Goal: Task Accomplishment & Management: Use online tool/utility

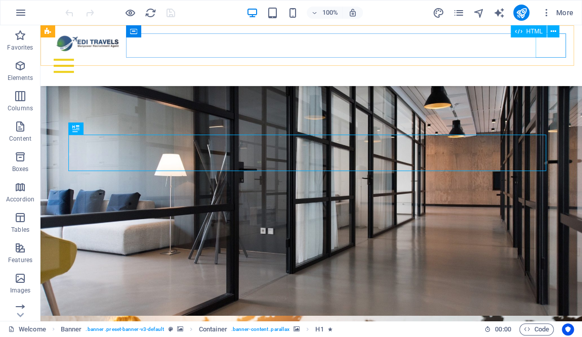
click at [553, 54] on div "Menu" at bounding box center [311, 66] width 525 height 24
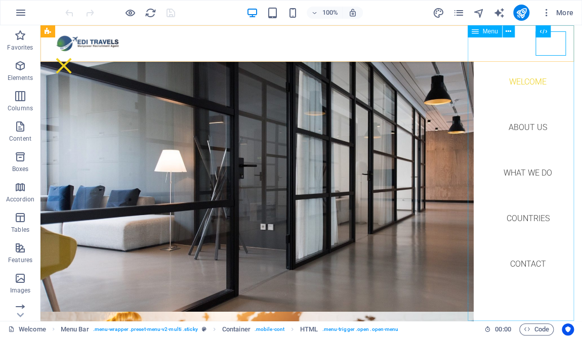
click at [532, 218] on nav "Welcome About us What we do Countries Contact" at bounding box center [528, 172] width 108 height 295
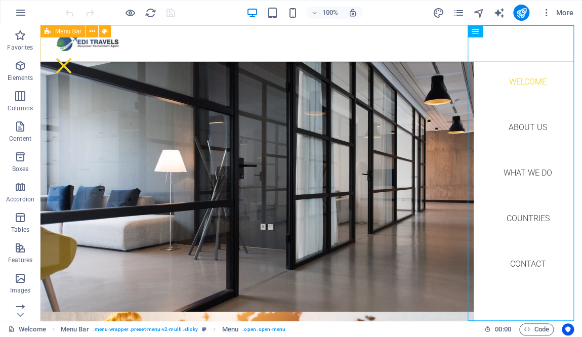
click at [406, 34] on div "Welcome About us What we do Countries Contact Menu" at bounding box center [310, 43] width 541 height 36
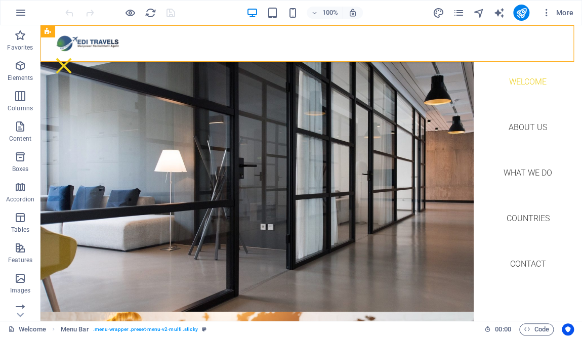
click at [460, 5] on div "More" at bounding box center [504, 13] width 145 height 16
click at [459, 12] on icon "pages" at bounding box center [458, 13] width 12 height 12
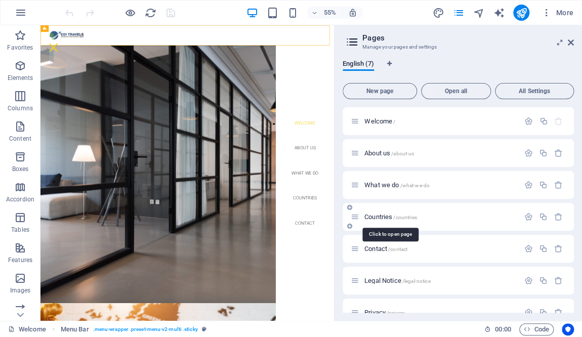
click at [382, 216] on span "Countries /countries" at bounding box center [390, 217] width 53 height 8
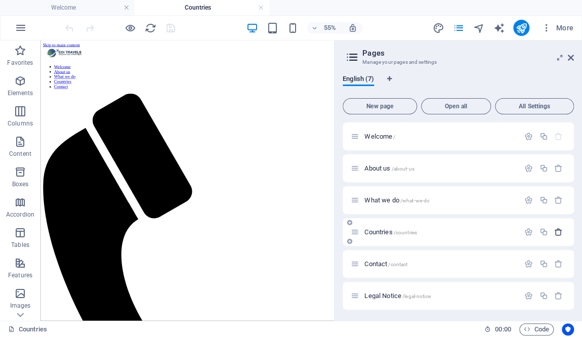
click at [554, 230] on icon "button" at bounding box center [558, 232] width 9 height 9
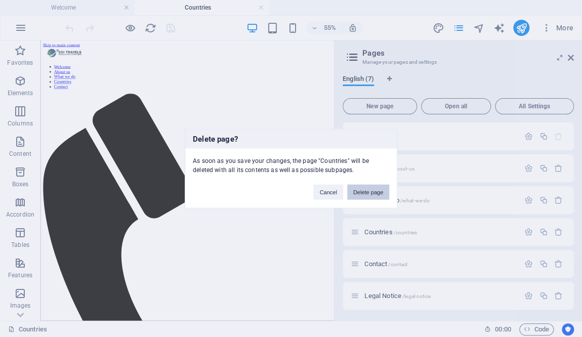
click at [362, 193] on button "Delete page" at bounding box center [368, 192] width 42 height 15
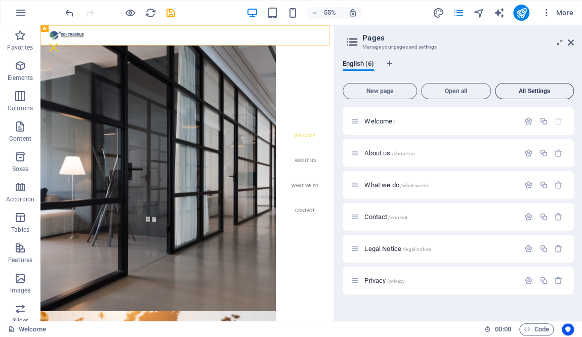
click at [518, 91] on span "All Settings" at bounding box center [534, 91] width 70 height 6
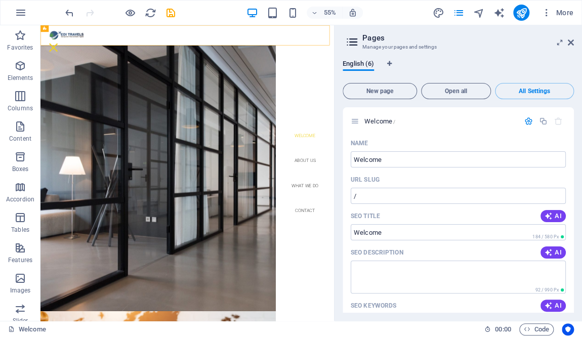
click at [351, 41] on icon at bounding box center [352, 42] width 15 height 14
click at [354, 124] on icon at bounding box center [355, 121] width 9 height 9
click at [352, 120] on icon at bounding box center [355, 121] width 9 height 9
click at [354, 43] on icon at bounding box center [352, 42] width 15 height 14
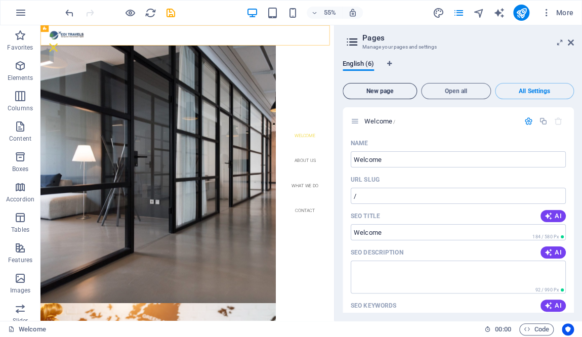
click at [397, 91] on span "New page" at bounding box center [379, 91] width 65 height 6
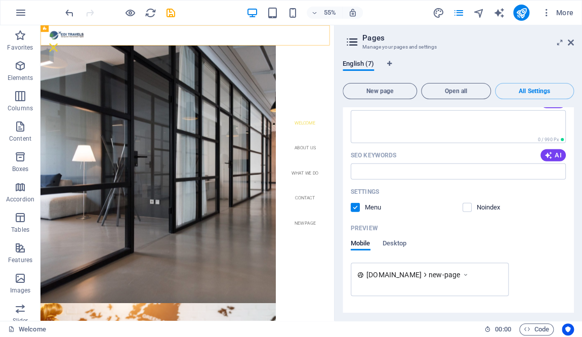
scroll to position [2352, 0]
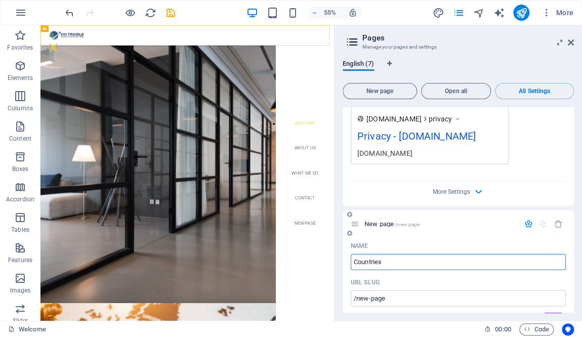
type input "Countries"
type input "/countries"
type input "Countries"
click at [352, 40] on icon at bounding box center [352, 42] width 15 height 14
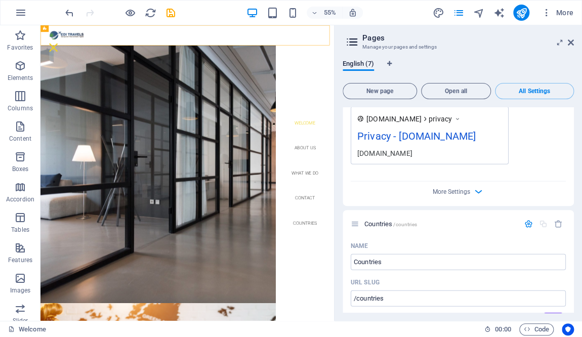
click at [352, 39] on icon at bounding box center [352, 42] width 15 height 14
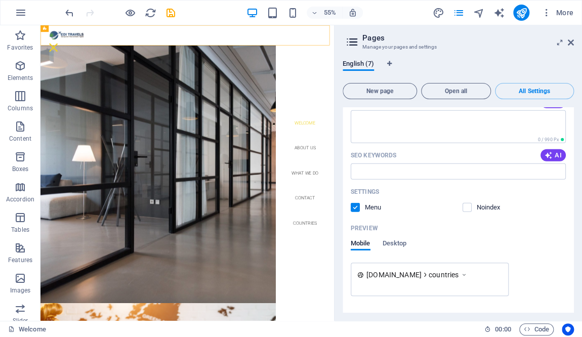
scroll to position [2632, 0]
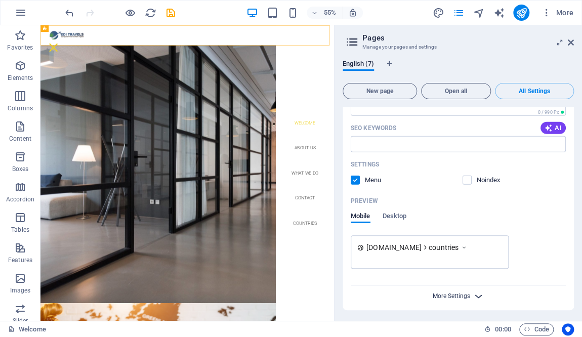
click at [463, 292] on span "More Settings" at bounding box center [451, 295] width 37 height 7
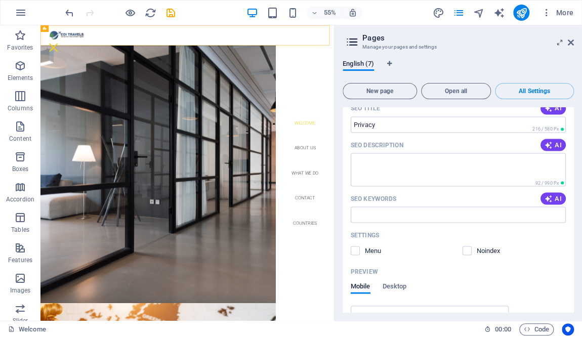
scroll to position [2018, 0]
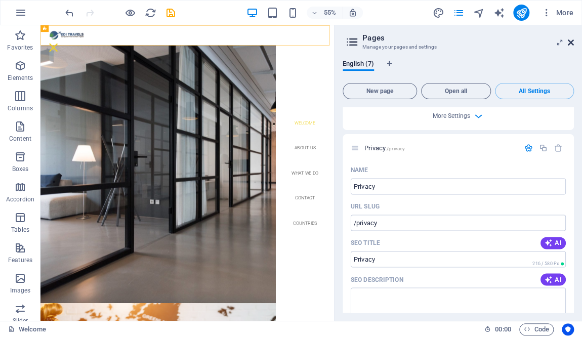
drag, startPoint x: 569, startPoint y: 40, endPoint x: 523, endPoint y: 38, distance: 46.6
click at [569, 40] on icon at bounding box center [571, 42] width 6 height 8
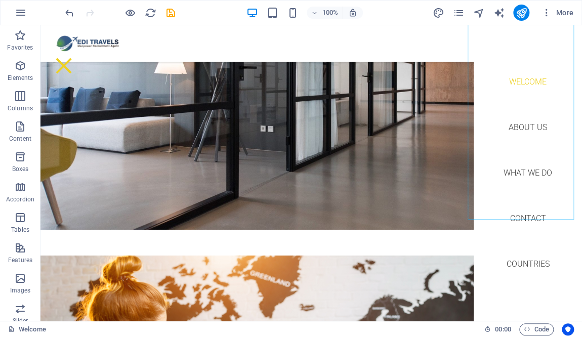
scroll to position [101, 0]
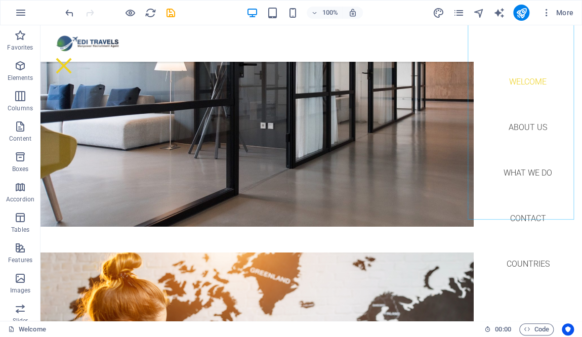
click at [523, 262] on nav "Welcome About us What we do Contact Countries" at bounding box center [528, 172] width 108 height 295
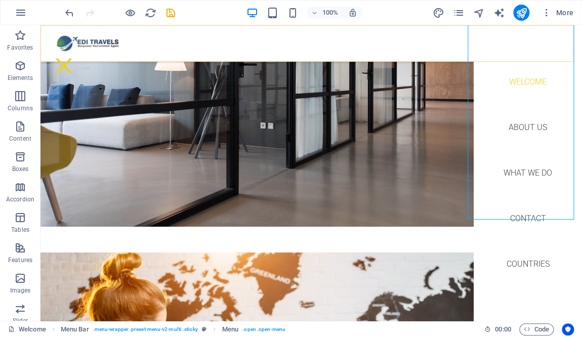
click at [411, 30] on div "Welcome About us What we do Contact Countries Menu" at bounding box center [310, 43] width 541 height 36
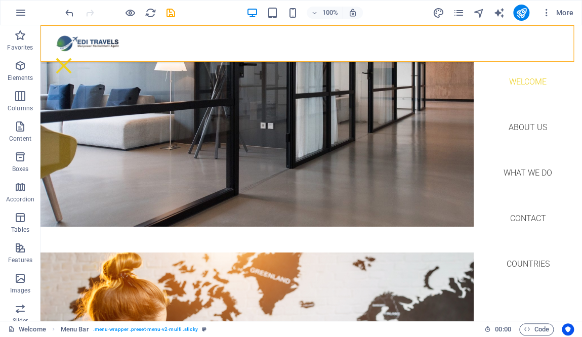
click at [393, 54] on div "Welcome About us What we do Contact Countries Menu" at bounding box center [310, 43] width 541 height 36
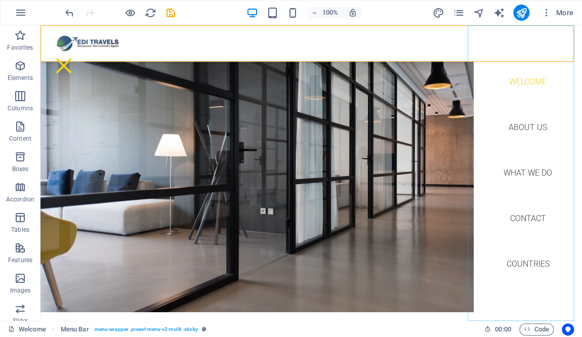
scroll to position [0, 0]
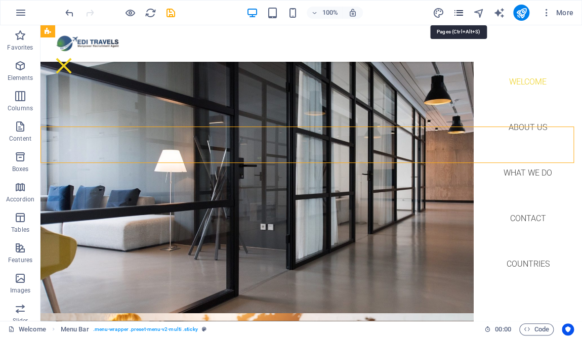
click at [456, 16] on icon "pages" at bounding box center [458, 13] width 12 height 12
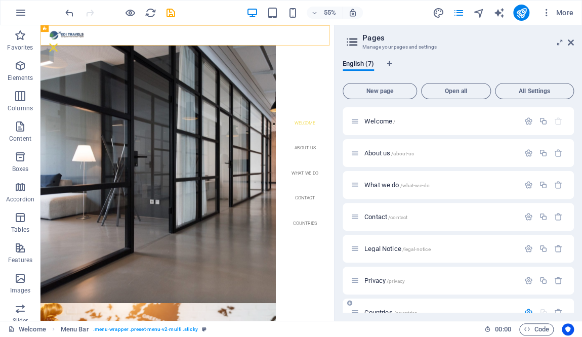
scroll to position [51, 0]
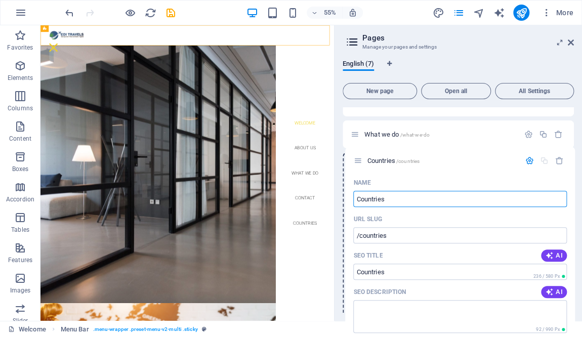
drag, startPoint x: 354, startPoint y: 262, endPoint x: 356, endPoint y: 158, distance: 103.8
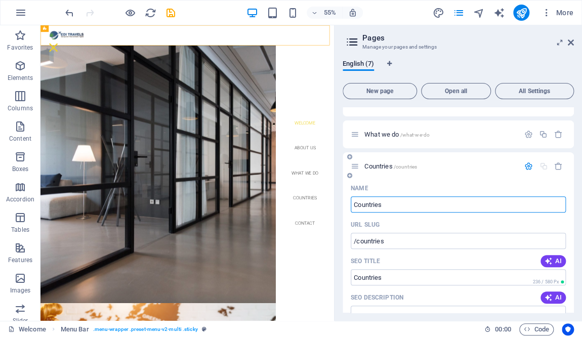
click at [369, 164] on span "Countries /countries" at bounding box center [390, 166] width 53 height 8
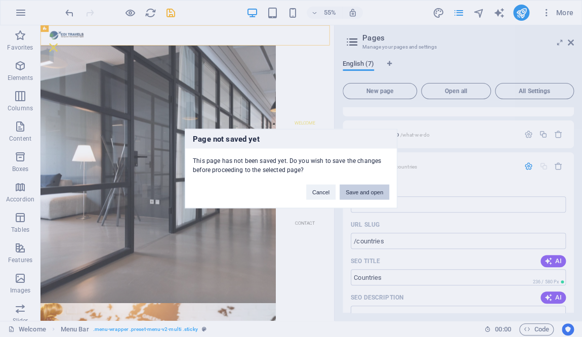
click at [363, 190] on button "Save and open" at bounding box center [365, 192] width 50 height 15
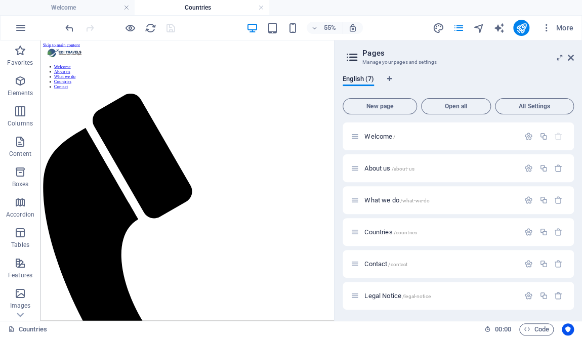
scroll to position [0, 0]
click at [571, 57] on icon at bounding box center [571, 58] width 6 height 8
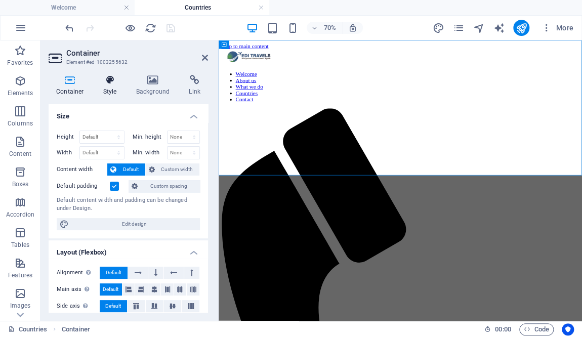
click at [111, 83] on icon at bounding box center [110, 80] width 29 height 10
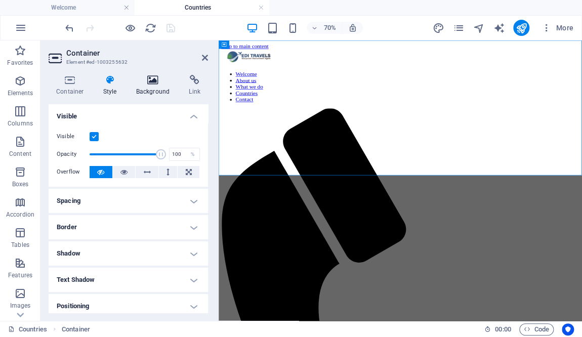
click at [152, 79] on icon at bounding box center [153, 80] width 49 height 10
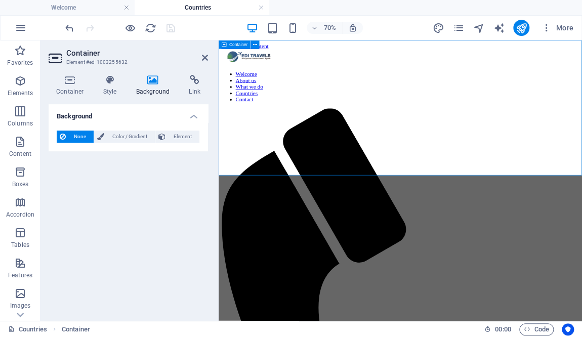
click at [66, 83] on icon at bounding box center [70, 80] width 43 height 10
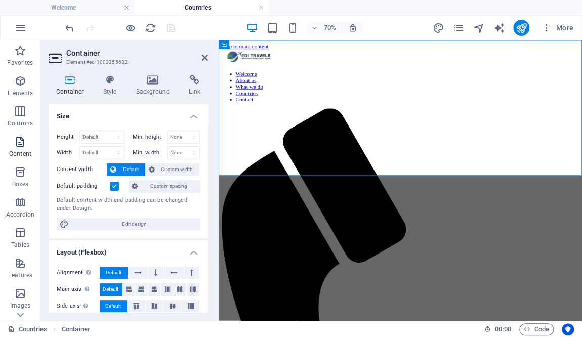
click at [17, 145] on icon "button" at bounding box center [20, 142] width 12 height 12
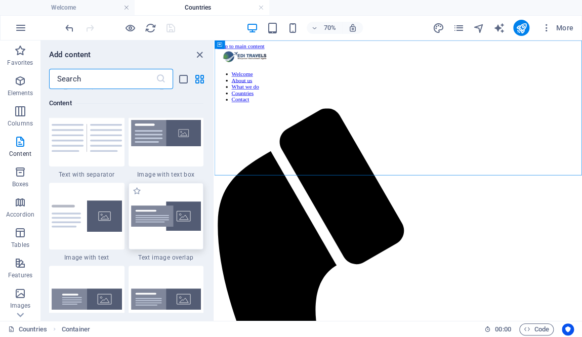
scroll to position [1922, 0]
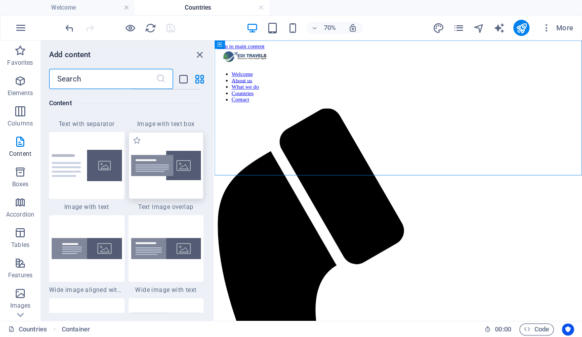
click at [168, 173] on img at bounding box center [166, 166] width 70 height 30
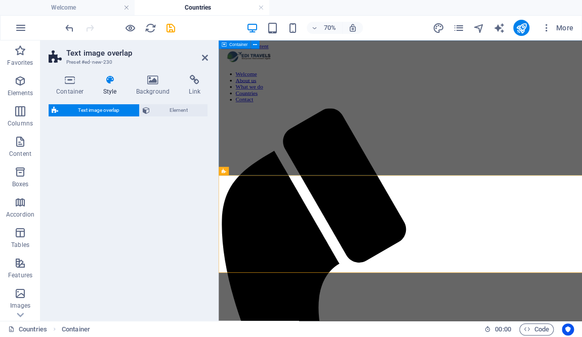
drag, startPoint x: 482, startPoint y: 180, endPoint x: 388, endPoint y: 122, distance: 110.0
select select "rem"
select select "px"
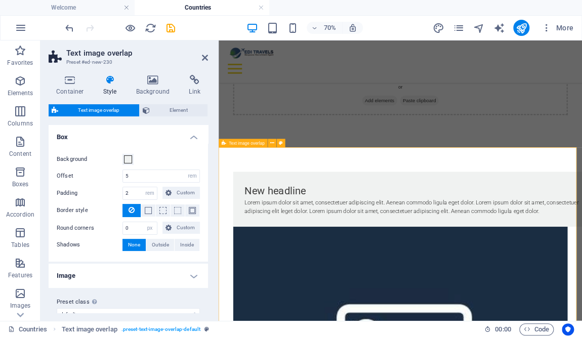
scroll to position [0, 0]
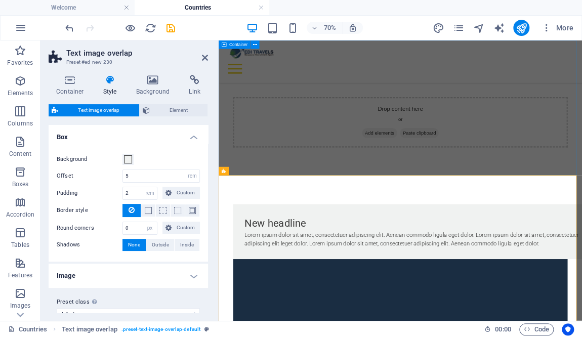
click at [277, 122] on div "Drop content here or Add elements Paste clipboard" at bounding box center [478, 157] width 478 height 72
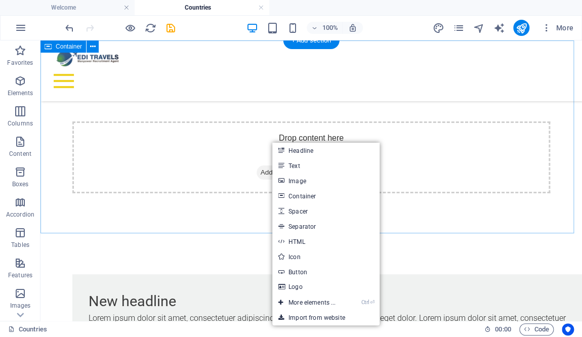
click at [416, 170] on div "Drop content here or Add elements Paste clipboard" at bounding box center [311, 157] width 478 height 72
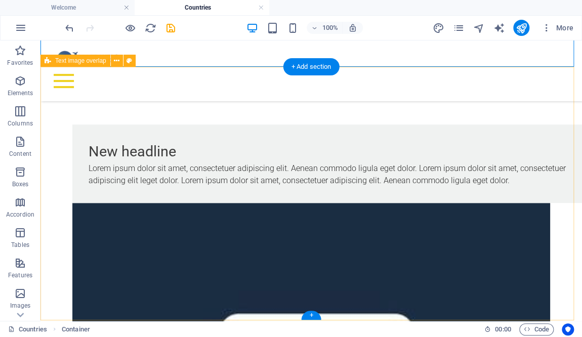
scroll to position [166, 0]
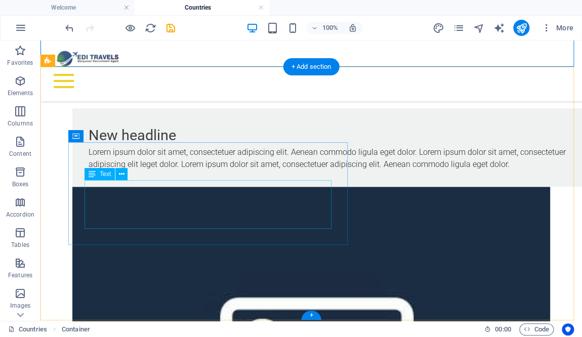
click at [188, 171] on div "Lorem ipsum dolor sit amet, consectetuer adipiscing elit. Aenean commodo ligula…" at bounding box center [332, 158] width 486 height 24
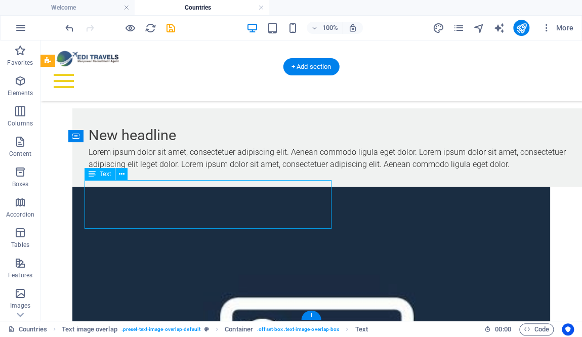
click at [266, 171] on div "Lorem ipsum dolor sit amet, consectetuer adipiscing elit. Aenean commodo ligula…" at bounding box center [332, 158] width 486 height 24
click at [245, 171] on div "Lorem ipsum dolor sit amet, consectetuer adipiscing elit. Aenean commodo ligula…" at bounding box center [332, 158] width 486 height 24
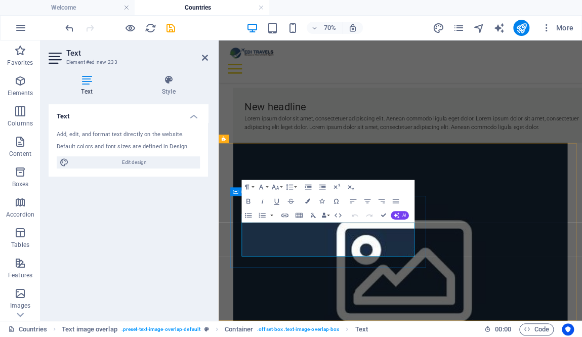
scroll to position [46, 0]
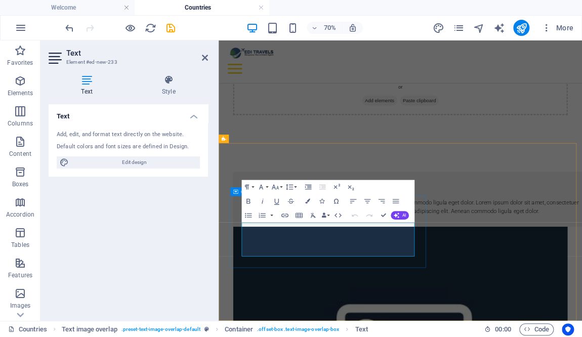
drag, startPoint x: 435, startPoint y: 345, endPoint x: 240, endPoint y: 298, distance: 200.5
click at [240, 298] on div "New headline Lorem ipsum dolor sit amet, consectetuer adipiscing elit. Aenean c…" at bounding box center [498, 267] width 518 height 78
drag, startPoint x: 430, startPoint y: 342, endPoint x: 246, endPoint y: 298, distance: 188.9
click at [247, 298] on div "New headline Lorem ipsum dolor sit amet, consectetuer adipiscing elit. Aenean c…" at bounding box center [498, 267] width 518 height 78
click at [308, 290] on p "Lorem ipsum dolor sit amet, consectetuer adipiscing elit. Aenean commodo ligula…" at bounding box center [499, 278] width 486 height 24
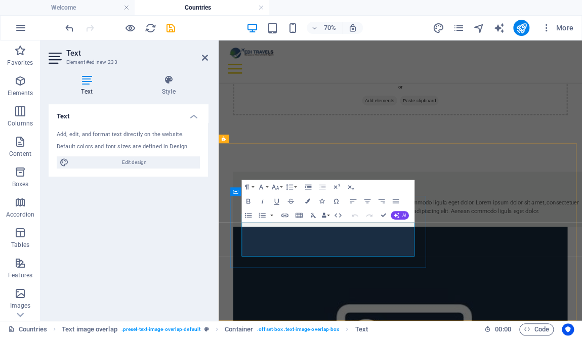
click at [308, 290] on p "Lorem ipsum dolor sit amet, consectetuer adipiscing elit. Aenean commodo ligula…" at bounding box center [499, 278] width 486 height 24
click at [341, 290] on p "Lorem ipsum dolor sit amet, consectetuer adipiscing elit. Aenean commodo ligula…" at bounding box center [499, 278] width 486 height 24
click at [427, 290] on p "Lorem ipsum dolor sit amet, consectetuer adipiscing elit. Aenean commodo ligula…" at bounding box center [499, 278] width 486 height 24
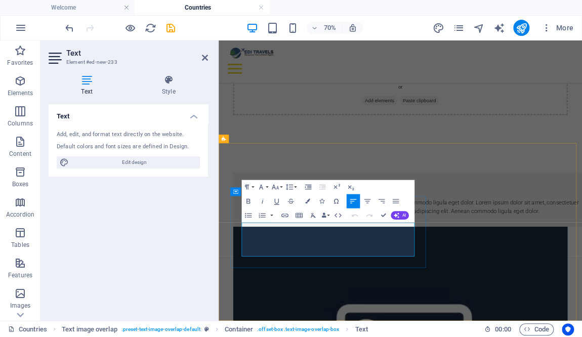
click at [427, 290] on p "Lorem ipsum dolor sit amet, consectetuer adipiscing elit. Aenean commodo ligula…" at bounding box center [499, 278] width 486 height 24
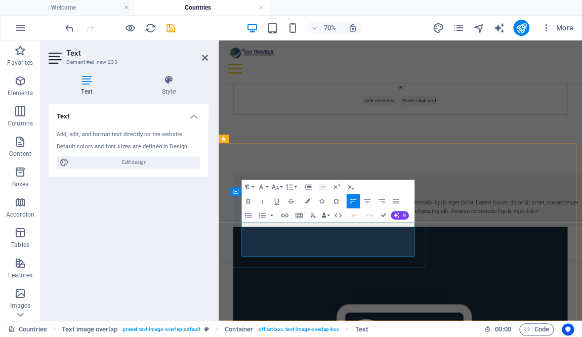
click at [427, 290] on p "Lorem ipsum dolor sit amet, consectetuer adipiscing elit. Aenean commodo ligula…" at bounding box center [499, 278] width 486 height 24
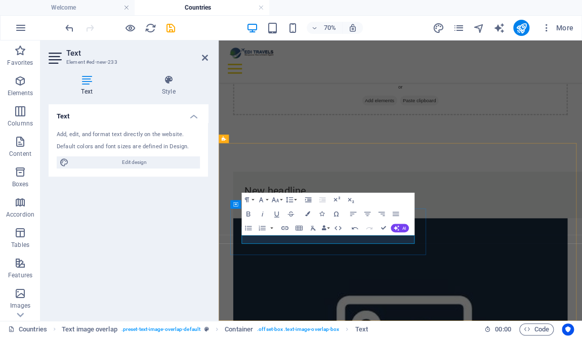
click at [446, 278] on p at bounding box center [499, 272] width 486 height 12
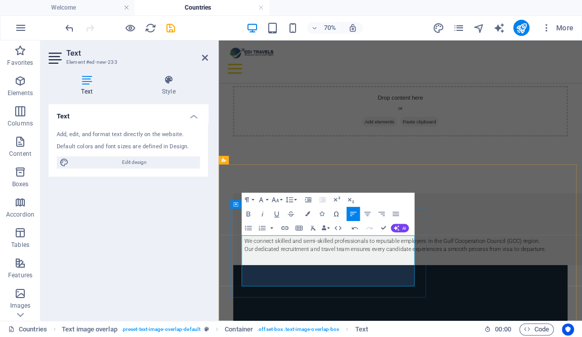
scroll to position [2376, 1]
drag, startPoint x: 422, startPoint y: 322, endPoint x: 309, endPoint y: 312, distance: 113.8
click at [309, 312] on div "New headline Explore Opportunities Across the Gulf Region We connect skilled an…" at bounding box center [499, 310] width 486 height 70
click at [351, 309] on p "Explore Opportunities Across the [GEOGRAPHIC_DATA]" at bounding box center [499, 303] width 486 height 12
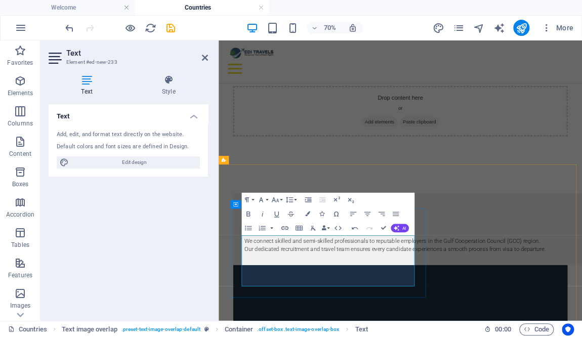
click at [380, 333] on p "We connect skilled and semi-skilled professionals to reputable employers in the…" at bounding box center [499, 327] width 486 height 12
drag, startPoint x: 420, startPoint y: 328, endPoint x: 243, endPoint y: 328, distance: 176.6
click at [243, 328] on div "New headline Explore Opportunities Across the Gulf Region We connect skilled an…" at bounding box center [498, 310] width 518 height 103
click at [425, 309] on p at bounding box center [499, 303] width 486 height 12
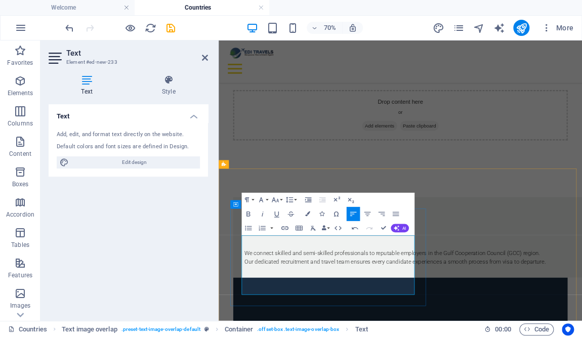
scroll to position [16, 0]
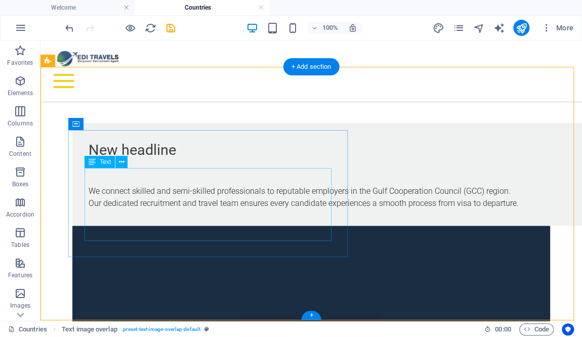
scroll to position [166, 0]
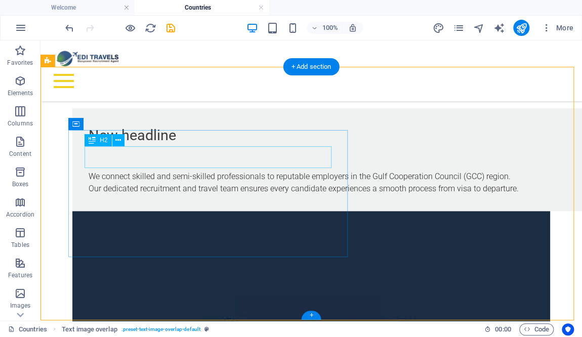
click at [156, 146] on div "New headline" at bounding box center [332, 135] width 486 height 22
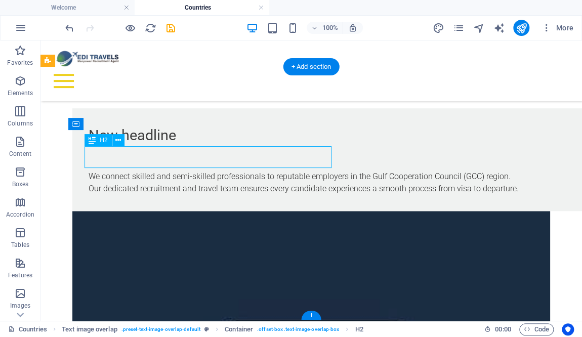
click at [156, 146] on div "New headline" at bounding box center [332, 135] width 486 height 22
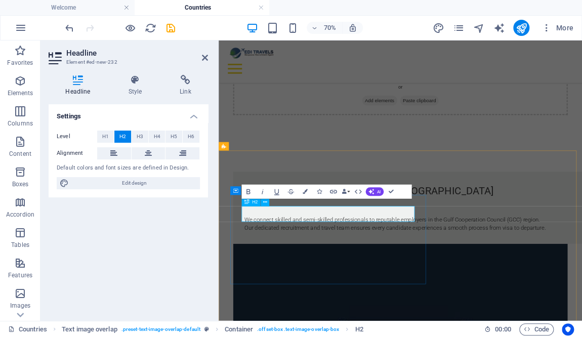
scroll to position [35, 0]
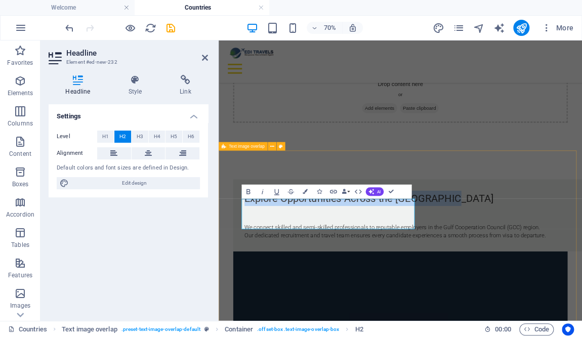
drag, startPoint x: 306, startPoint y: 298, endPoint x: 222, endPoint y: 260, distance: 92.4
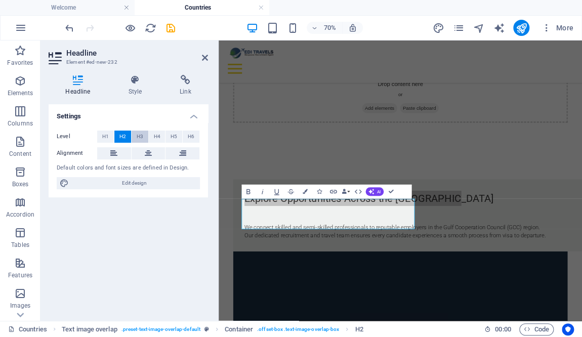
click at [137, 136] on span "H3" at bounding box center [140, 137] width 7 height 12
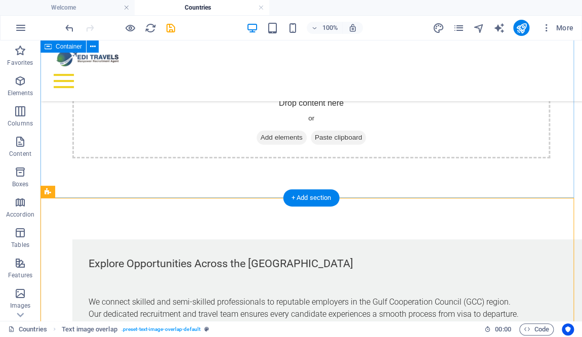
select select "rem"
select select "px"
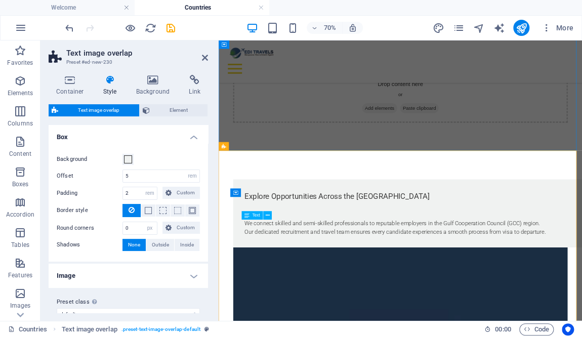
click at [365, 320] on div "We connect skilled and semi-skilled professionals to reputable employers in the…" at bounding box center [499, 296] width 486 height 49
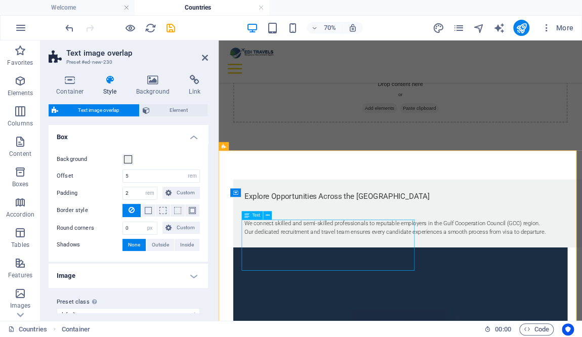
click at [365, 320] on div "We connect skilled and semi-skilled professionals to reputable employers in the…" at bounding box center [499, 296] width 486 height 49
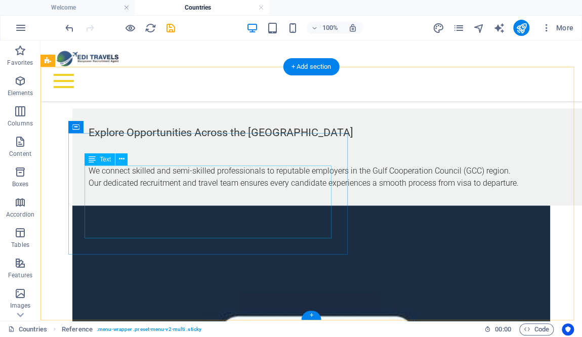
scroll to position [166, 0]
click at [95, 187] on div "We connect skilled and semi-skilled professionals to reputable employers in the…" at bounding box center [332, 165] width 486 height 49
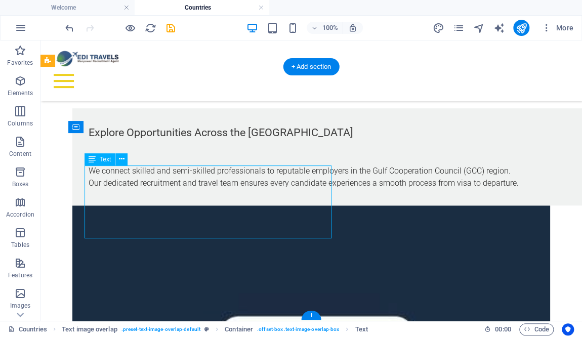
click at [89, 186] on div "We connect skilled and semi-skilled professionals to reputable employers in the…" at bounding box center [332, 165] width 486 height 49
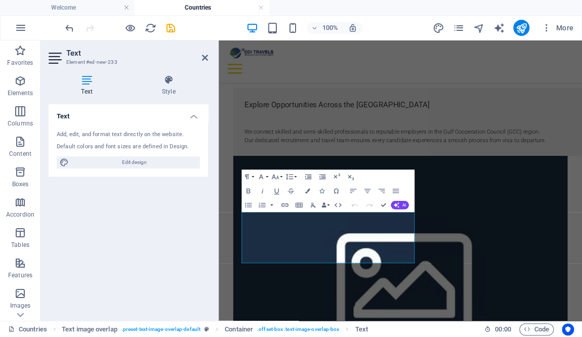
scroll to position [46, 0]
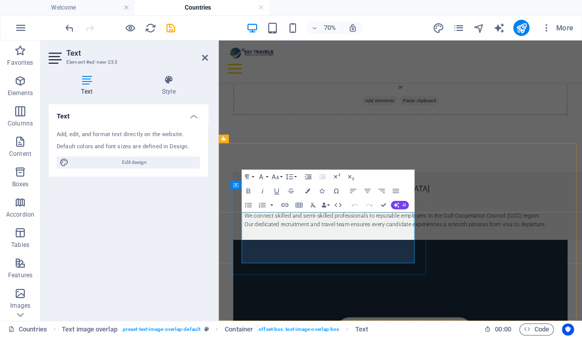
click at [257, 285] on p at bounding box center [499, 279] width 486 height 12
click at [258, 285] on p at bounding box center [499, 279] width 486 height 12
click at [261, 285] on p at bounding box center [499, 279] width 486 height 12
click at [257, 285] on p at bounding box center [499, 279] width 486 height 12
click at [256, 297] on p "We connect skilled and semi-skilled professionals to reputable employers in the…" at bounding box center [499, 291] width 486 height 12
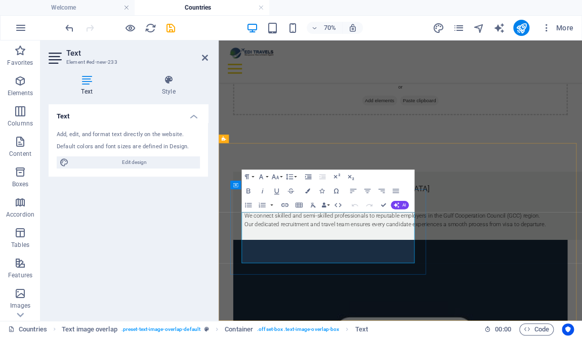
click at [256, 285] on p at bounding box center [499, 279] width 486 height 12
click at [265, 285] on p at bounding box center [499, 279] width 486 height 12
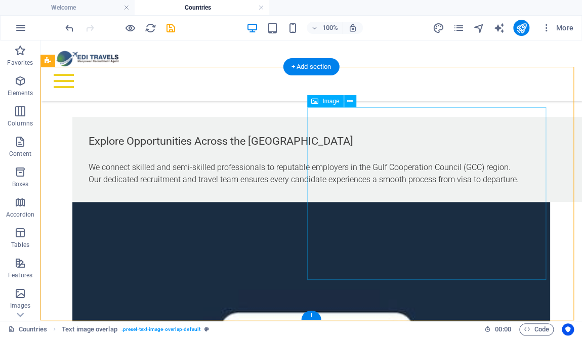
scroll to position [166, 0]
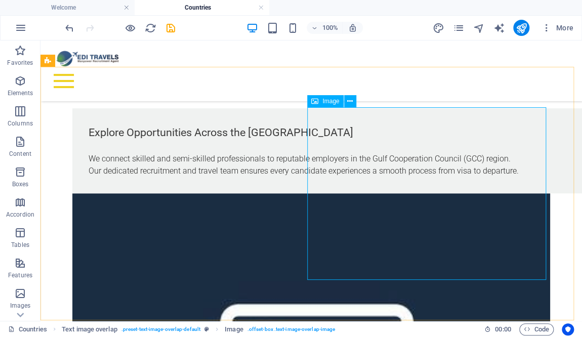
click at [322, 100] on div "Image" at bounding box center [325, 101] width 36 height 12
click at [321, 100] on div "Image" at bounding box center [325, 101] width 36 height 12
drag, startPoint x: 419, startPoint y: 162, endPoint x: 327, endPoint y: 214, distance: 105.8
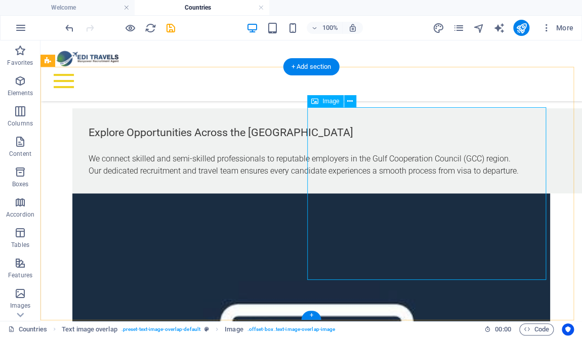
click at [327, 214] on div "Explore Opportunities Across the Gulf Region We connect skilled and semi-skille…" at bounding box center [310, 324] width 541 height 512
select select "%"
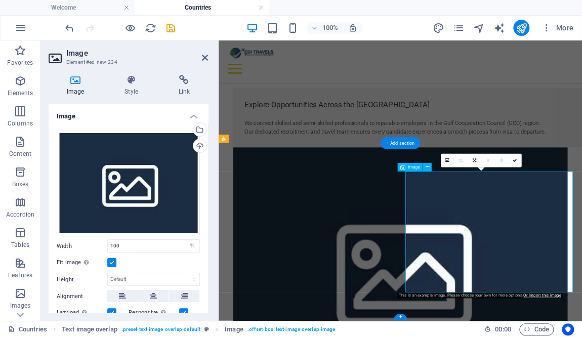
scroll to position [46, 0]
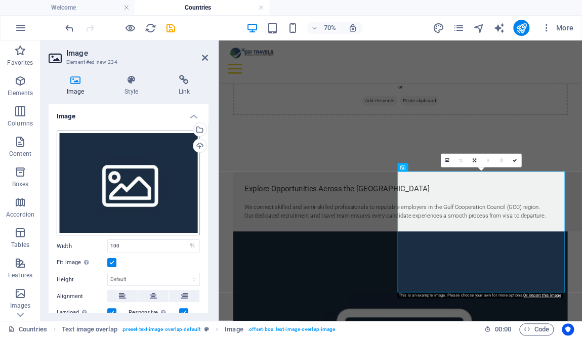
click at [158, 177] on div "Drag files here, click to choose files or select files from Files or our free s…" at bounding box center [128, 183] width 143 height 105
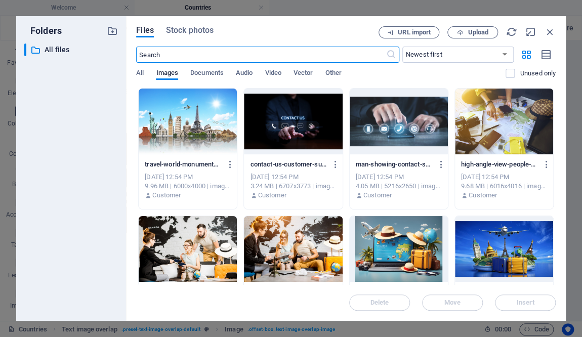
scroll to position [0, 0]
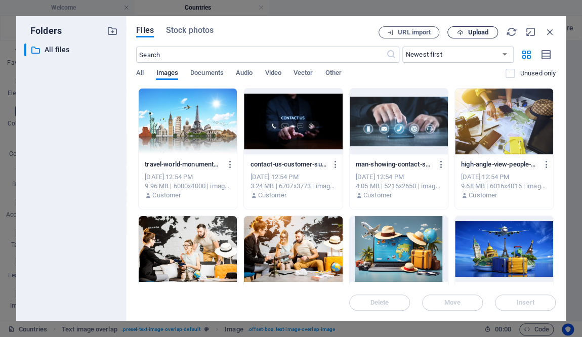
click at [466, 26] on button "Upload" at bounding box center [472, 32] width 51 height 12
click at [546, 30] on icon "button" at bounding box center [549, 31] width 11 height 11
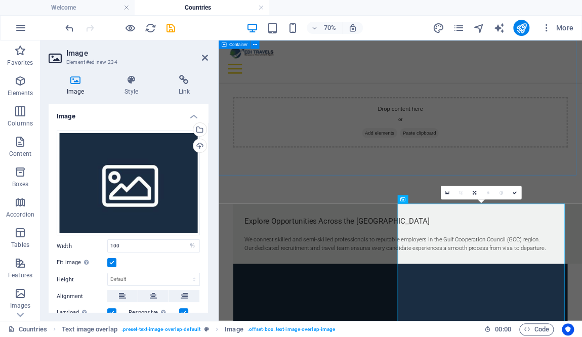
click at [581, 200] on div "Drop content here or Add elements Paste clipboard" at bounding box center [478, 136] width 519 height 193
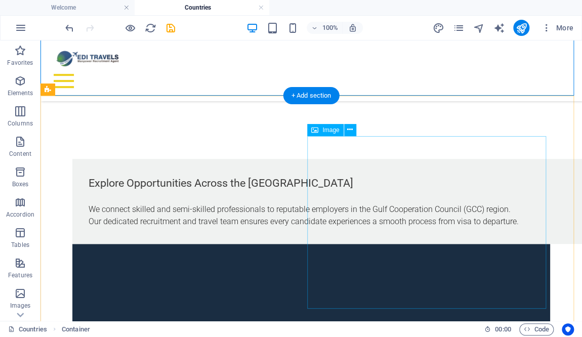
scroll to position [166, 0]
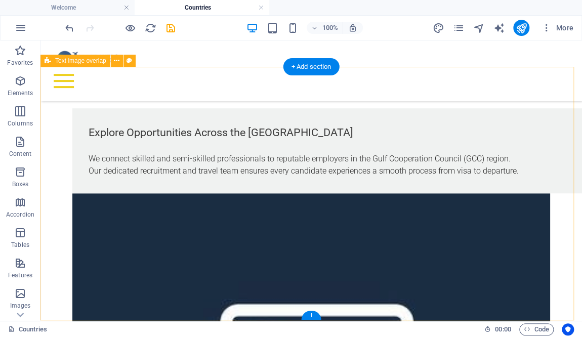
click at [379, 82] on div "Explore Opportunities Across the Gulf Region We connect skilled and semi-skille…" at bounding box center [310, 324] width 541 height 512
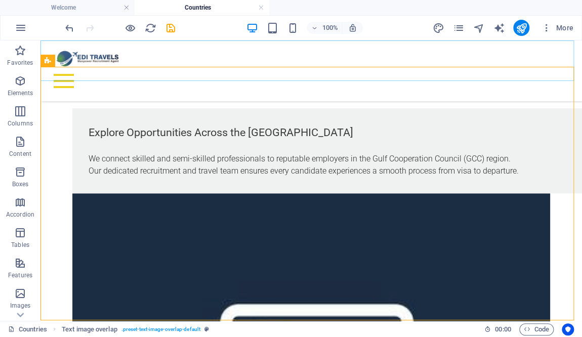
click at [375, 69] on div "Menu" at bounding box center [311, 81] width 525 height 24
